Goal: Check status: Check status

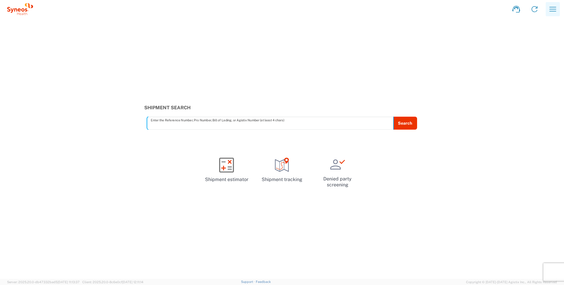
click at [555, 7] on icon "button" at bounding box center [552, 9] width 7 height 4
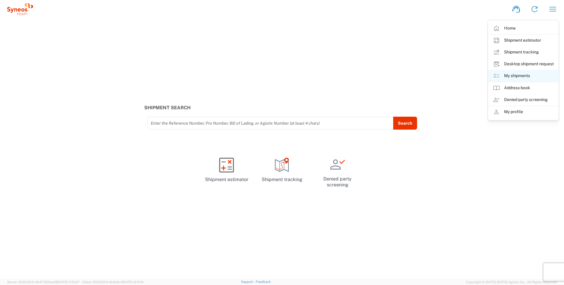
click at [512, 75] on link "My shipments" at bounding box center [523, 76] width 70 height 12
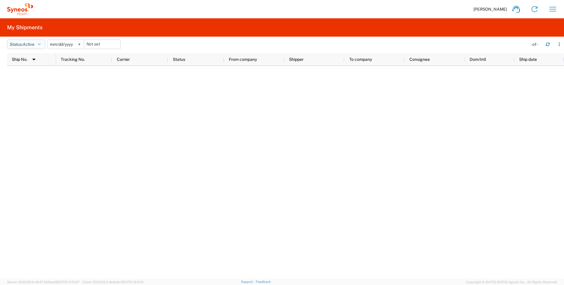
click at [43, 41] on button "Status: Active" at bounding box center [26, 44] width 38 height 9
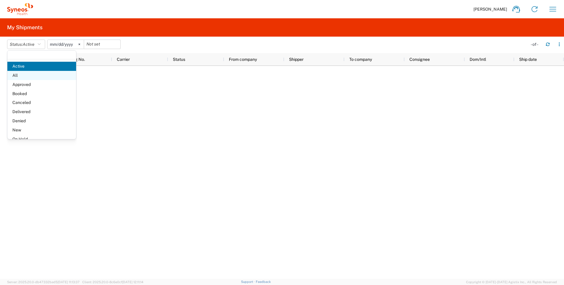
click at [34, 73] on span "All" at bounding box center [41, 75] width 69 height 9
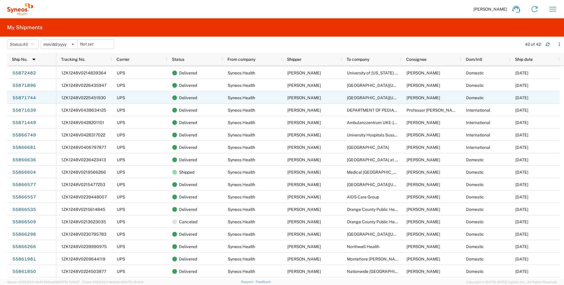
scroll to position [308, 0]
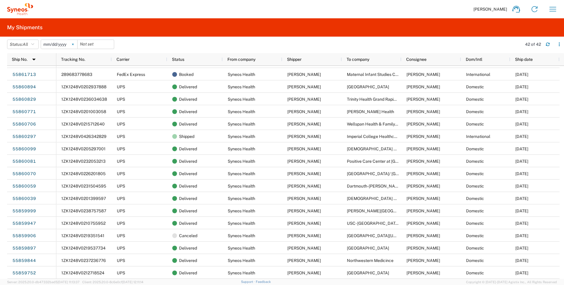
click at [74, 44] on icon at bounding box center [73, 44] width 2 height 2
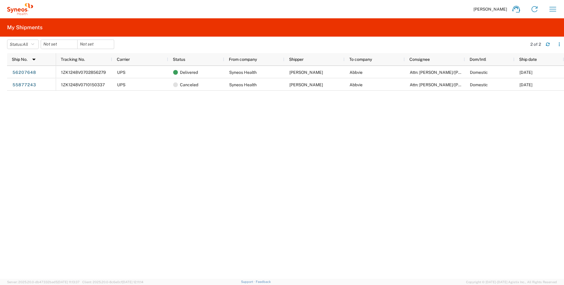
click at [296, 119] on div "1ZK1248V0702856279 UPS Delivered Syneos Health [PERSON_NAME] Abbvie Attn: [PERS…" at bounding box center [310, 172] width 508 height 213
click at [58, 44] on input "date" at bounding box center [59, 44] width 36 height 9
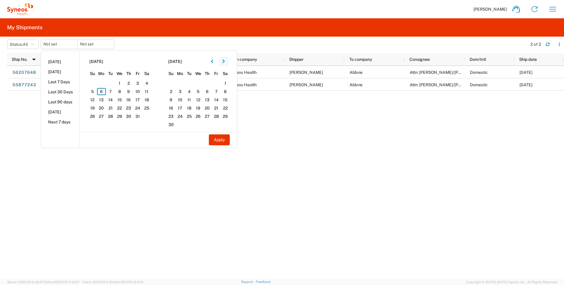
click at [221, 61] on button "button" at bounding box center [223, 61] width 9 height 9
click at [222, 61] on button "button" at bounding box center [223, 61] width 9 height 9
click at [212, 58] on button "button" at bounding box center [211, 61] width 9 height 9
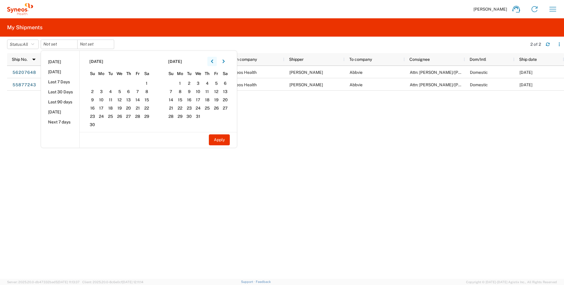
click at [212, 58] on button "button" at bounding box center [211, 61] width 9 height 9
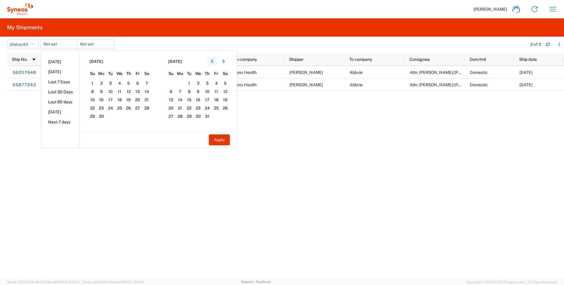
click at [212, 58] on button "button" at bounding box center [211, 61] width 9 height 9
click at [171, 82] on span "1" at bounding box center [171, 83] width 9 height 7
click at [217, 138] on button "Apply" at bounding box center [219, 139] width 21 height 11
type input "[DATE]"
